Goal: Task Accomplishment & Management: Complete application form

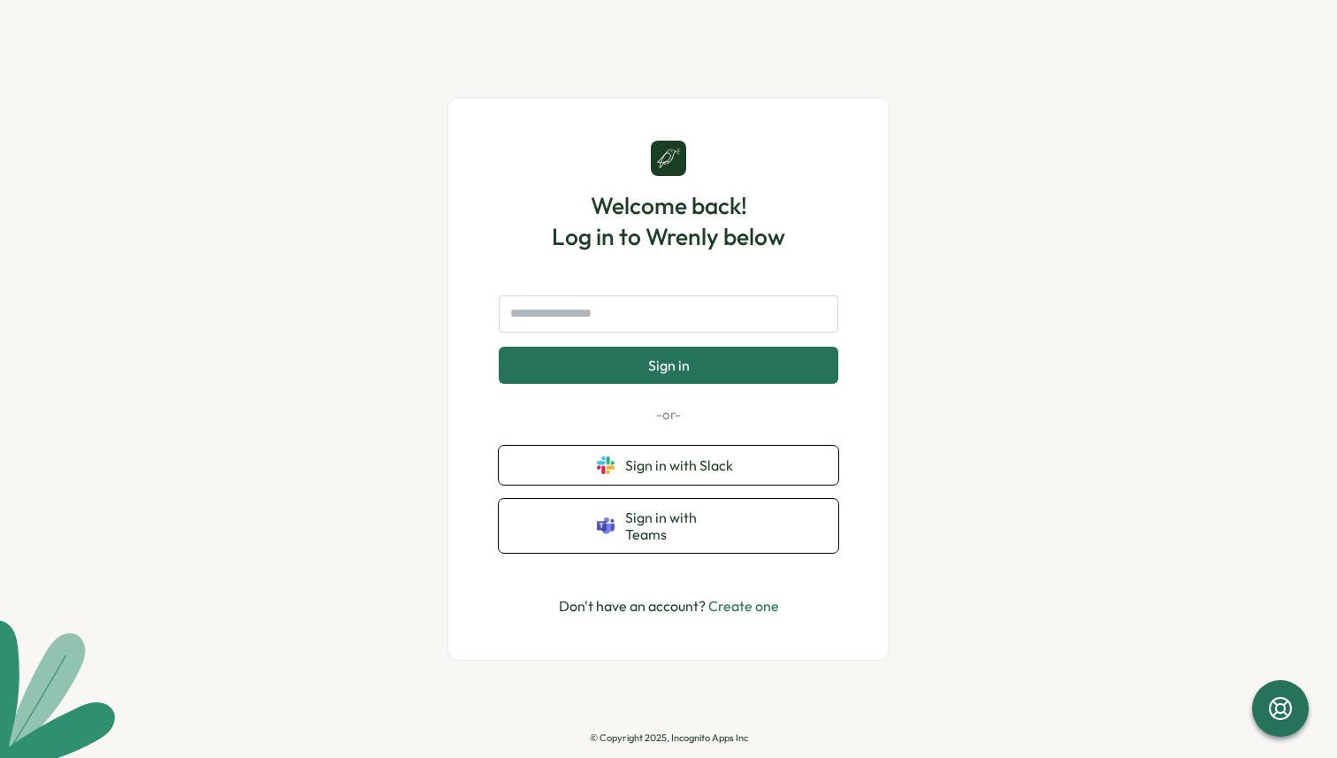
click at [760, 597] on link "Create one" at bounding box center [743, 606] width 71 height 18
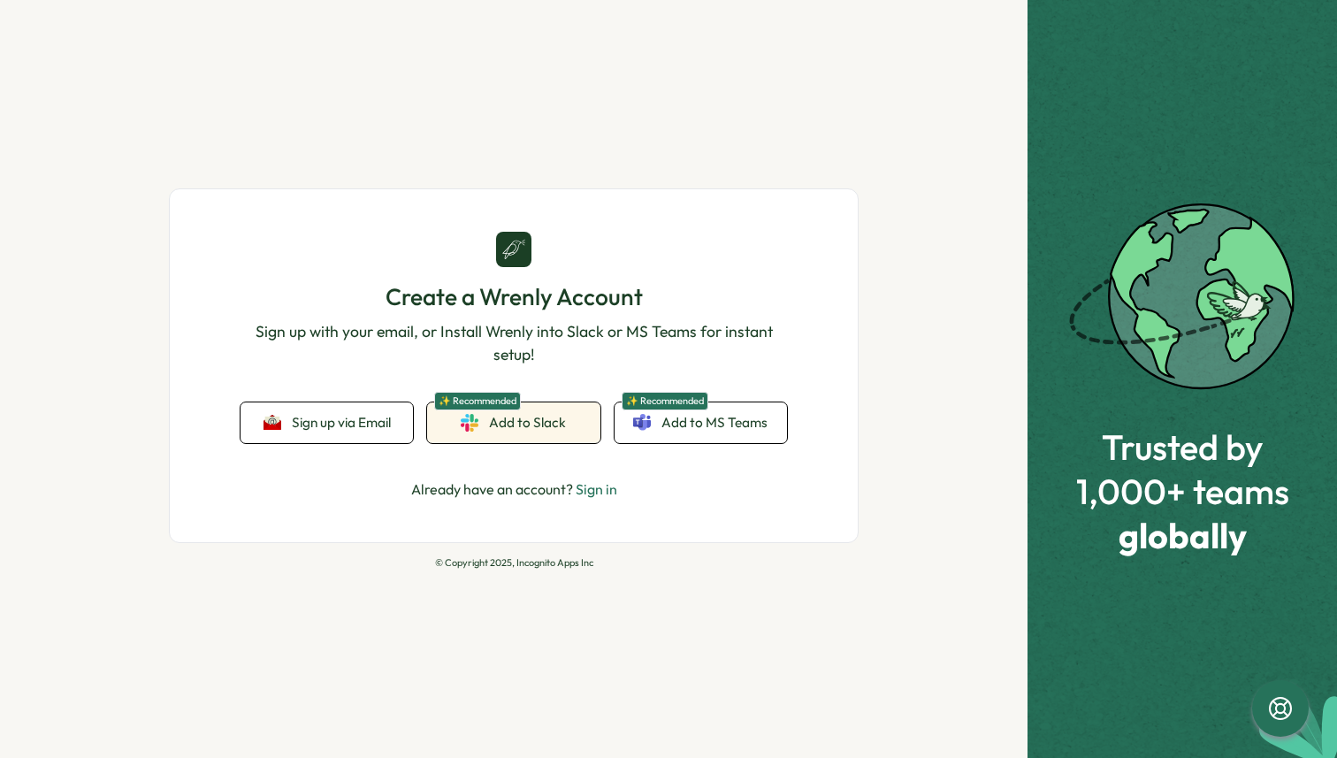
click at [462, 428] on icon at bounding box center [470, 423] width 18 height 18
click at [346, 397] on div "Create a Wrenly Account Sign up with your email, or Install Wrenly into Slack o…" at bounding box center [513, 366] width 546 height 268
click at [348, 409] on button "Sign up via Email" at bounding box center [326, 422] width 172 height 41
